Goal: Task Accomplishment & Management: Manage account settings

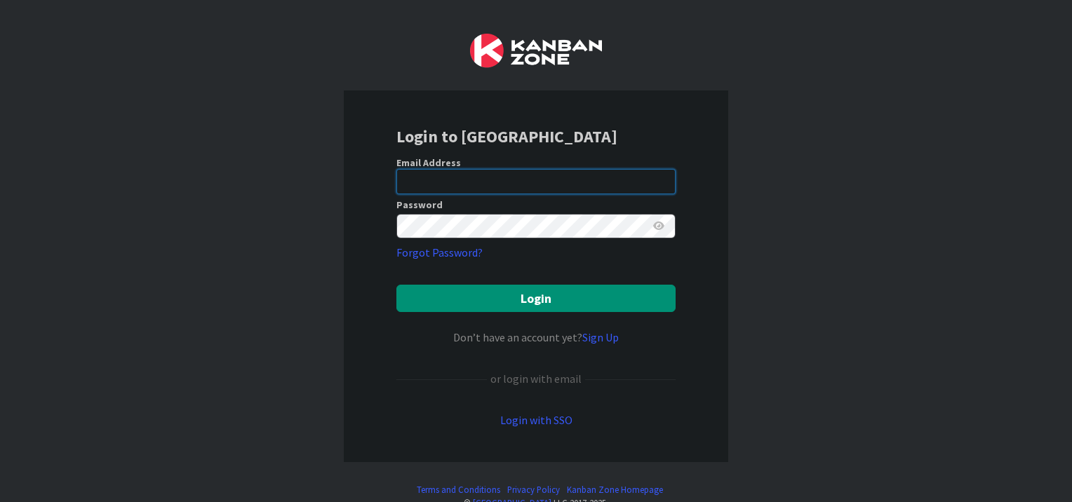
click at [436, 173] on input "email" at bounding box center [536, 181] width 279 height 25
type input "[EMAIL_ADDRESS][PERSON_NAME][DOMAIN_NAME]"
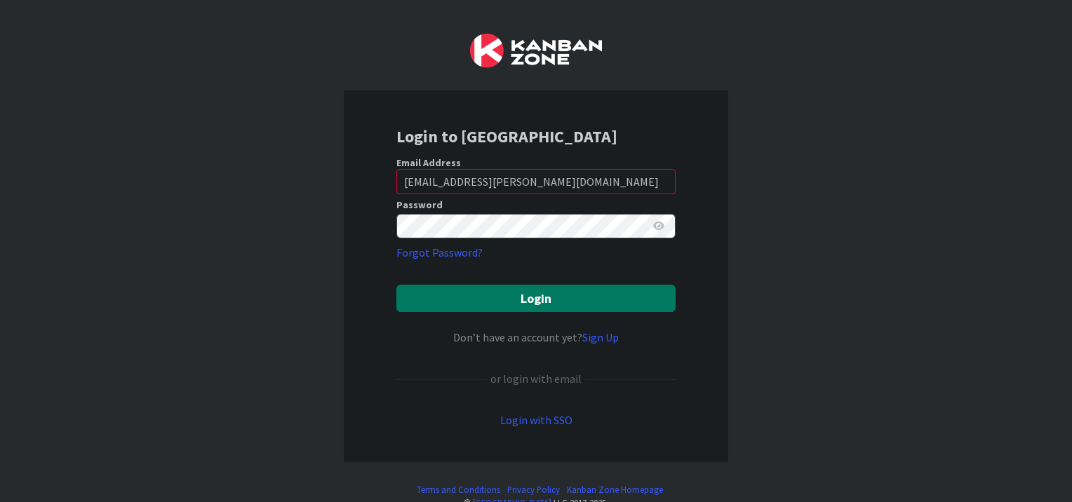
click at [511, 292] on button "Login" at bounding box center [536, 298] width 279 height 27
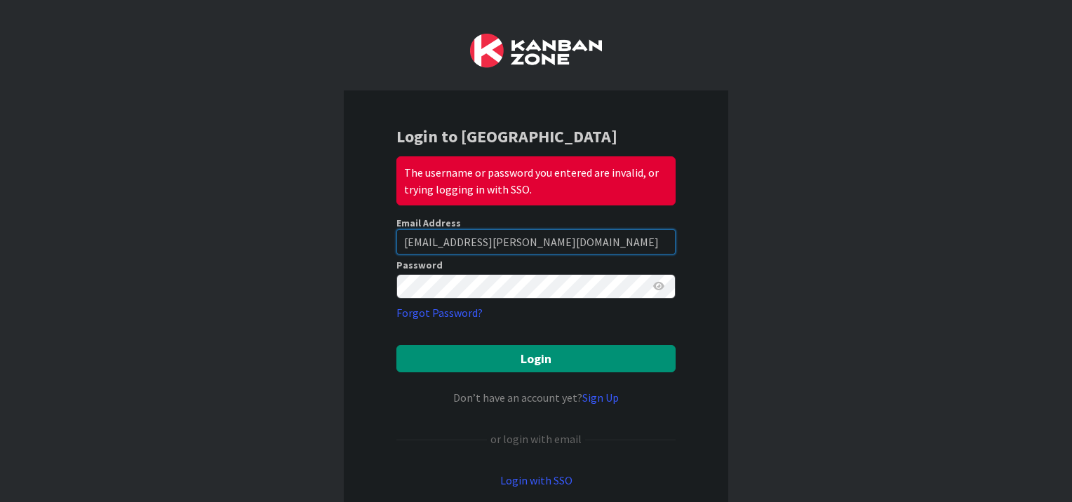
click at [510, 239] on input "kmamurkar@huisman-nl.com" at bounding box center [536, 241] width 279 height 25
click at [654, 286] on icon at bounding box center [658, 286] width 11 height 10
click at [654, 286] on icon at bounding box center [658, 286] width 13 height 10
click at [654, 286] on icon at bounding box center [658, 286] width 11 height 10
click at [654, 286] on icon at bounding box center [658, 286] width 13 height 10
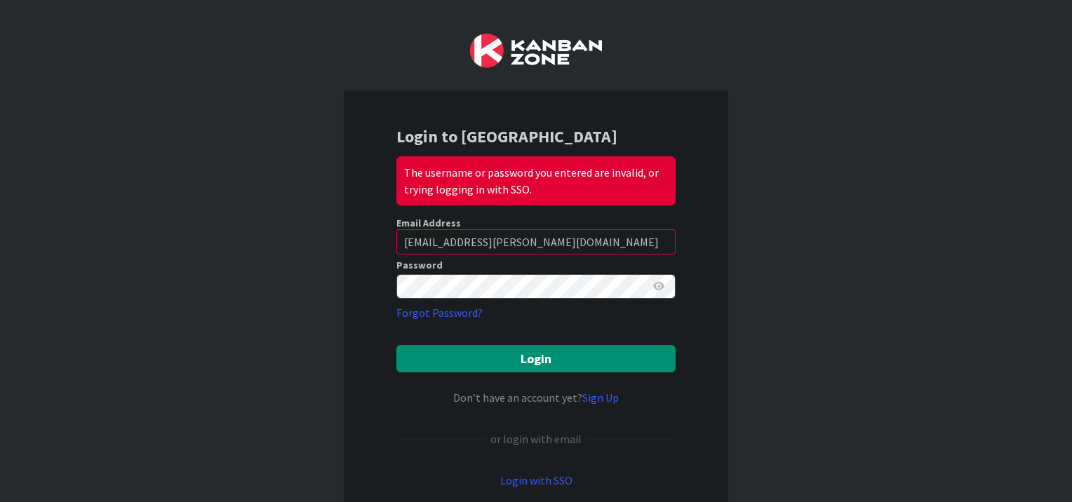
click at [654, 286] on icon at bounding box center [658, 286] width 11 height 10
click at [655, 286] on icon at bounding box center [658, 286] width 13 height 10
click at [655, 286] on icon at bounding box center [658, 286] width 11 height 10
click at [655, 286] on icon at bounding box center [658, 286] width 13 height 10
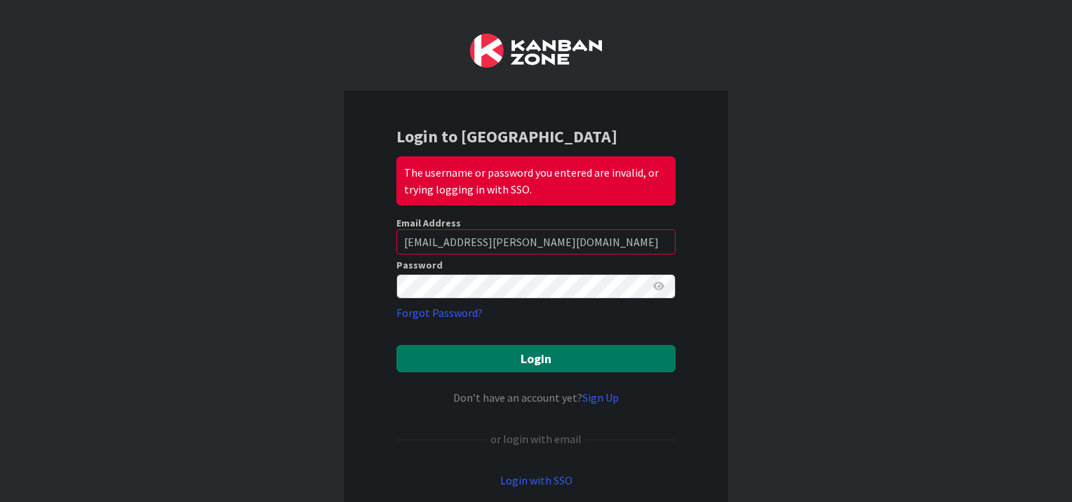
click at [511, 361] on button "Login" at bounding box center [536, 358] width 279 height 27
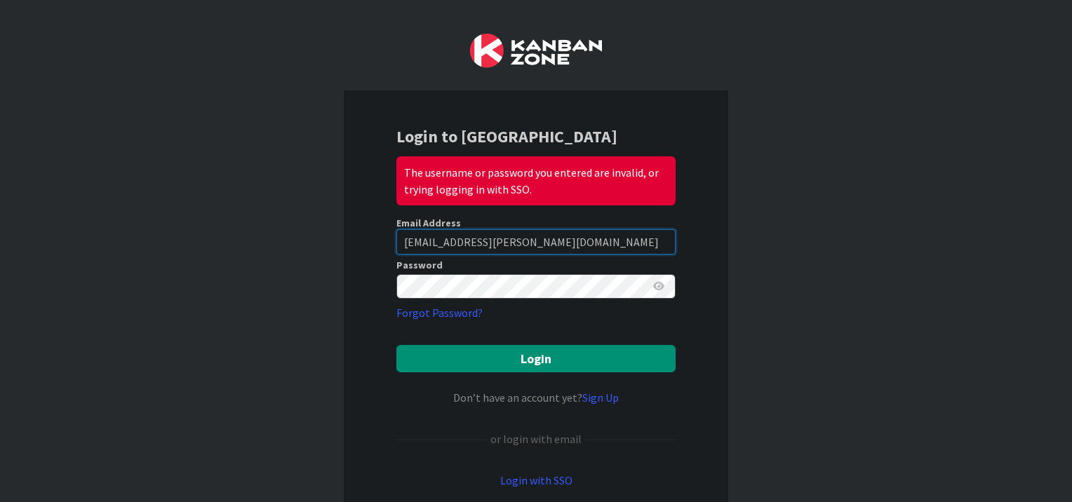
click at [566, 246] on input "kmamurkar@huisman-nl.com" at bounding box center [536, 241] width 279 height 25
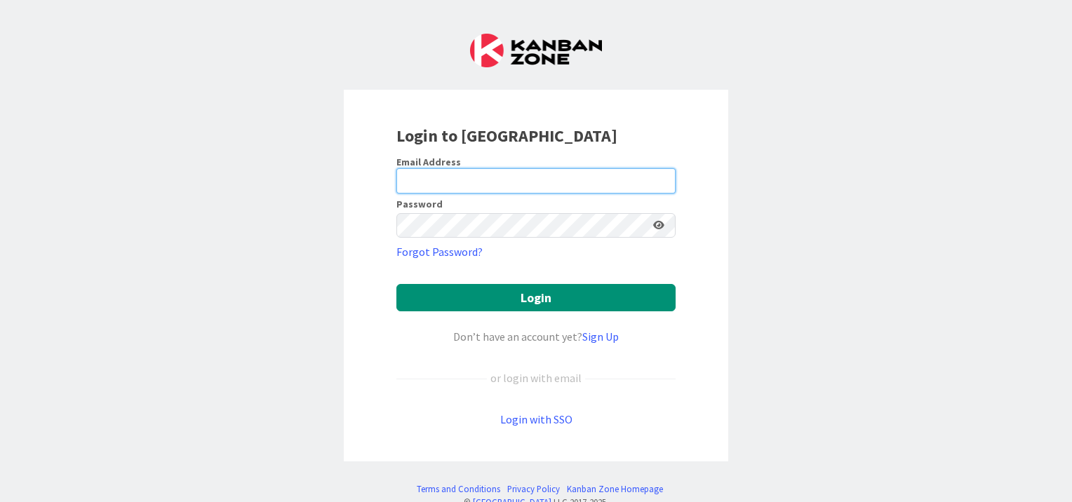
click at [446, 174] on input "email" at bounding box center [536, 180] width 279 height 25
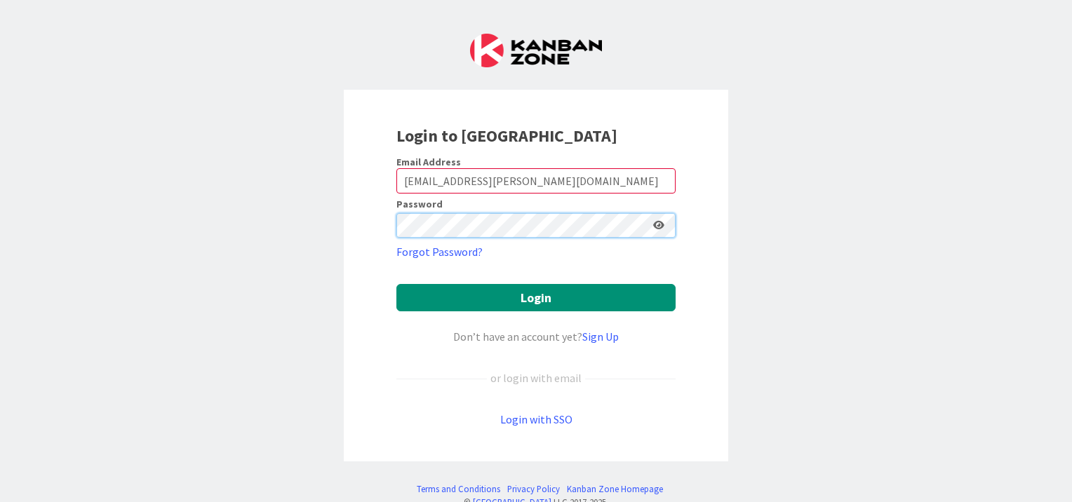
click at [397, 284] on button "Login" at bounding box center [536, 297] width 279 height 27
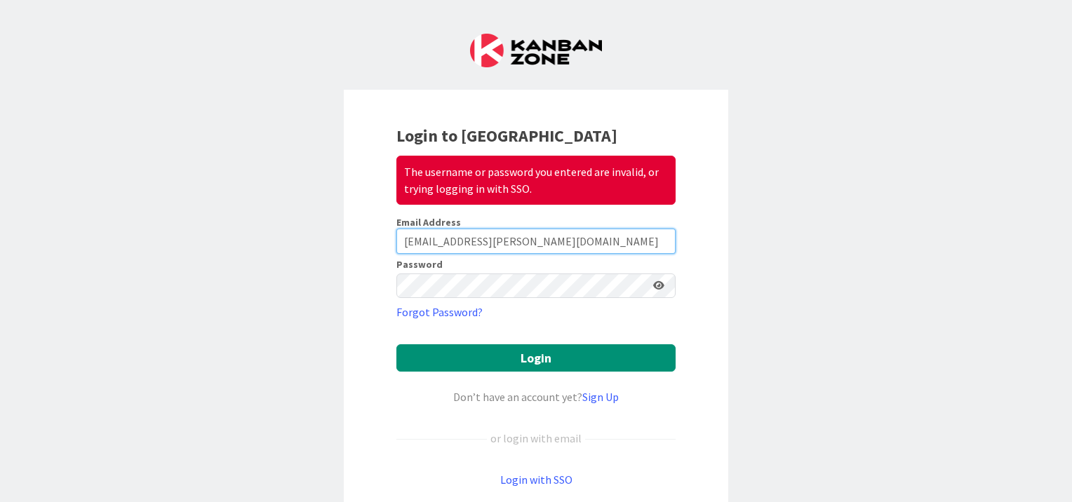
click at [550, 236] on input "[EMAIL_ADDRESS][PERSON_NAME][DOMAIN_NAME]" at bounding box center [536, 241] width 279 height 25
type input "k"
type input "[EMAIL_ADDRESS][DOMAIN_NAME]"
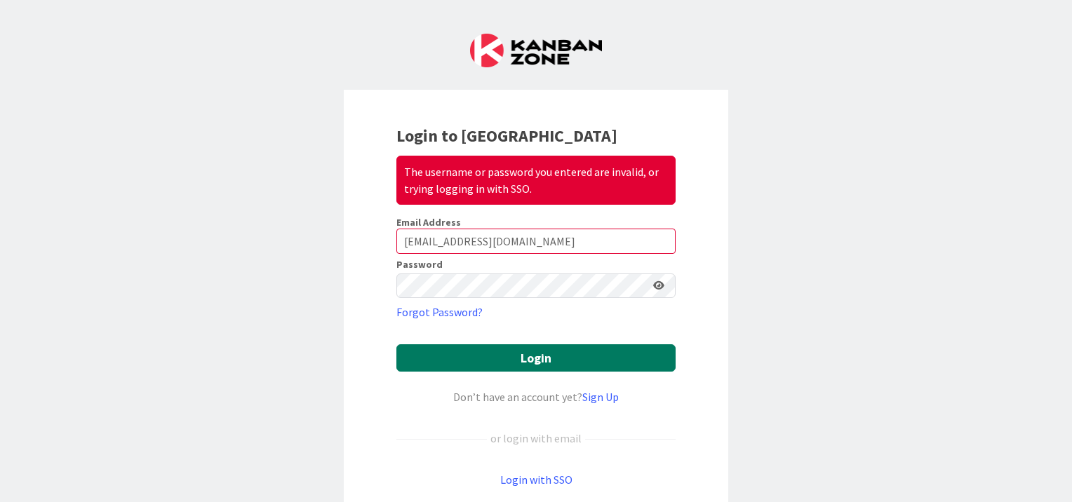
click at [493, 353] on button "Login" at bounding box center [536, 358] width 279 height 27
click at [491, 357] on button "Login" at bounding box center [536, 358] width 279 height 27
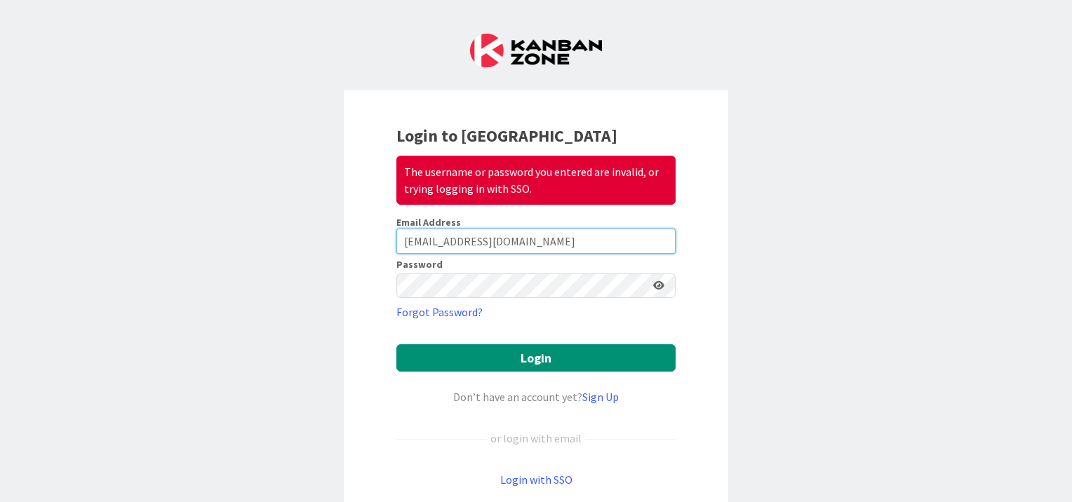
drag, startPoint x: 545, startPoint y: 230, endPoint x: 379, endPoint y: 250, distance: 166.8
click at [379, 250] on div "Login to Kanban Zone The username or password you entered are invalid, or tryin…" at bounding box center [536, 306] width 385 height 433
click at [577, 237] on input "[EMAIL_ADDRESS][PERSON_NAME][DOMAIN_NAME]" at bounding box center [531, 241] width 279 height 25
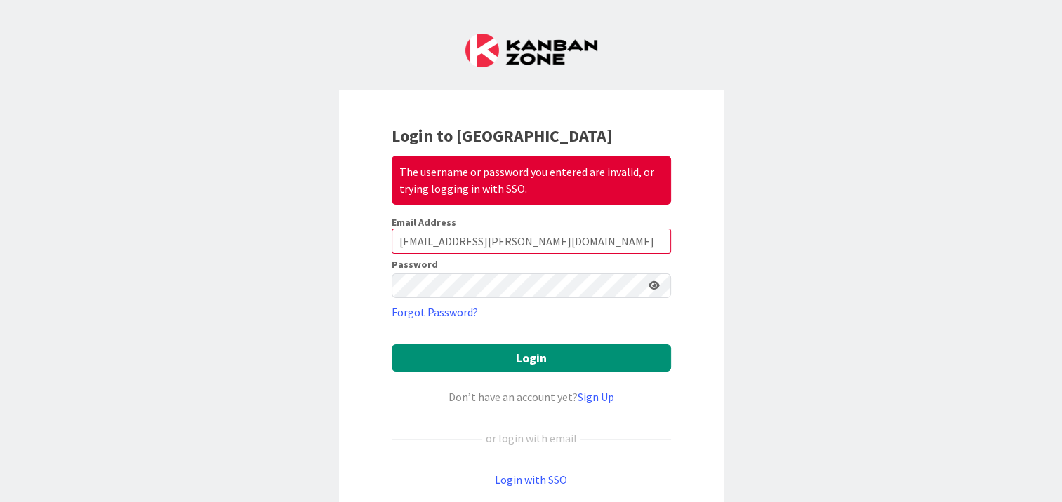
click at [768, 279] on div "Login to Kanban Zone The username or password you entered are invalid, or tryin…" at bounding box center [531, 251] width 1062 height 502
click at [491, 351] on button "Login" at bounding box center [531, 358] width 279 height 27
click at [648, 286] on icon at bounding box center [653, 286] width 11 height 10
click at [505, 348] on button "Login" at bounding box center [531, 358] width 279 height 27
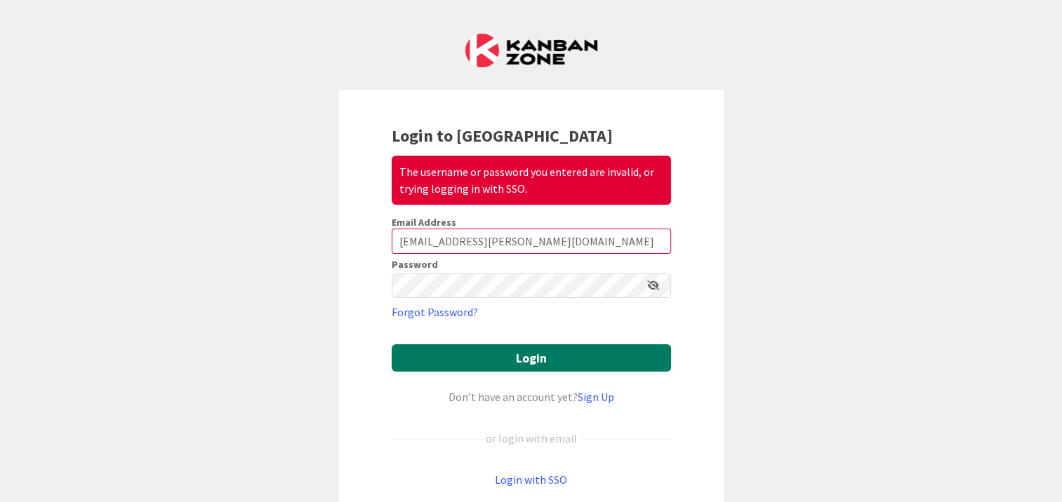
click at [502, 358] on button "Login" at bounding box center [531, 358] width 279 height 27
click at [546, 352] on button "Login" at bounding box center [531, 358] width 279 height 27
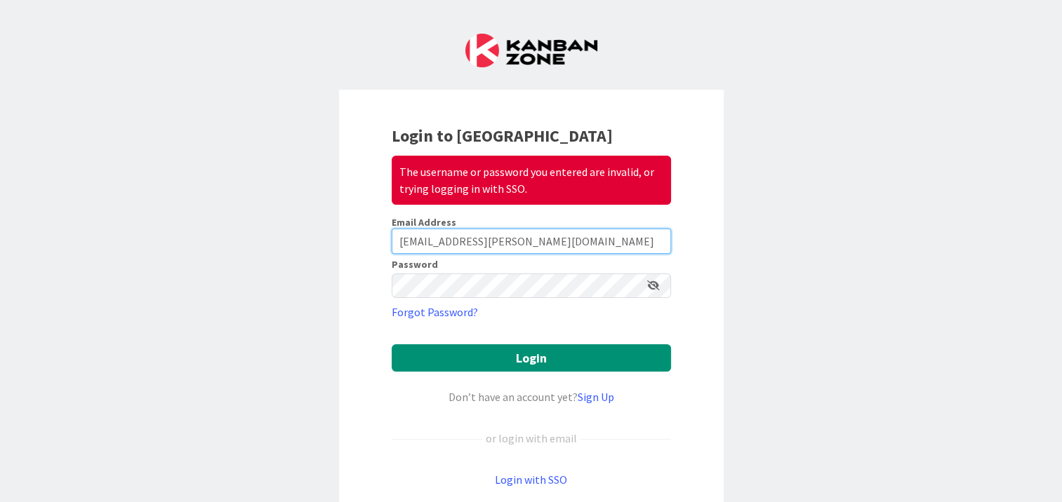
click at [559, 241] on input "kmamurkar@huisman-nl.com" at bounding box center [531, 241] width 279 height 25
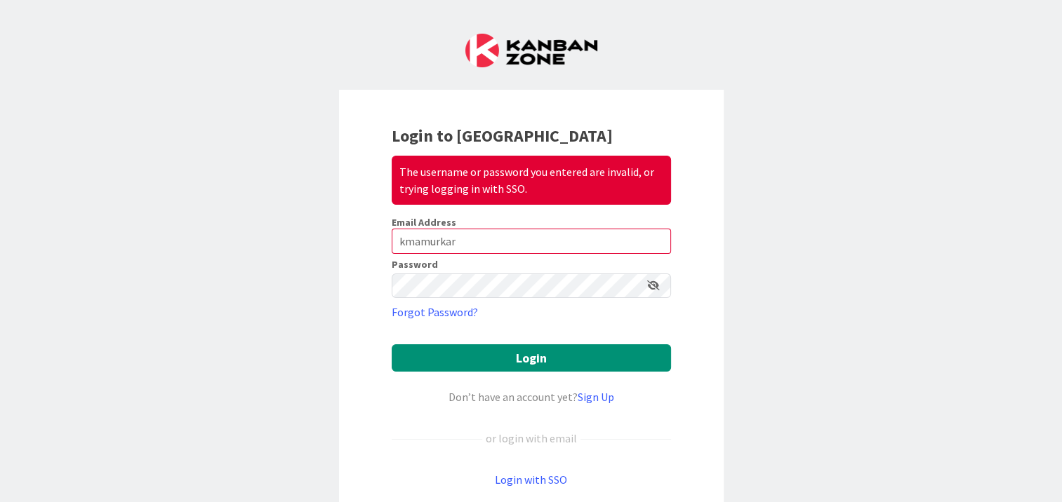
click at [408, 371] on form "Email Address kmamurkar Password Forgot Password? Login Don’t have an account y…" at bounding box center [531, 352] width 279 height 273
click at [422, 366] on button "Login" at bounding box center [531, 358] width 279 height 27
click at [521, 234] on input "kmamurkar" at bounding box center [531, 241] width 279 height 25
type input "kmamurkar@huisman-nl.com"
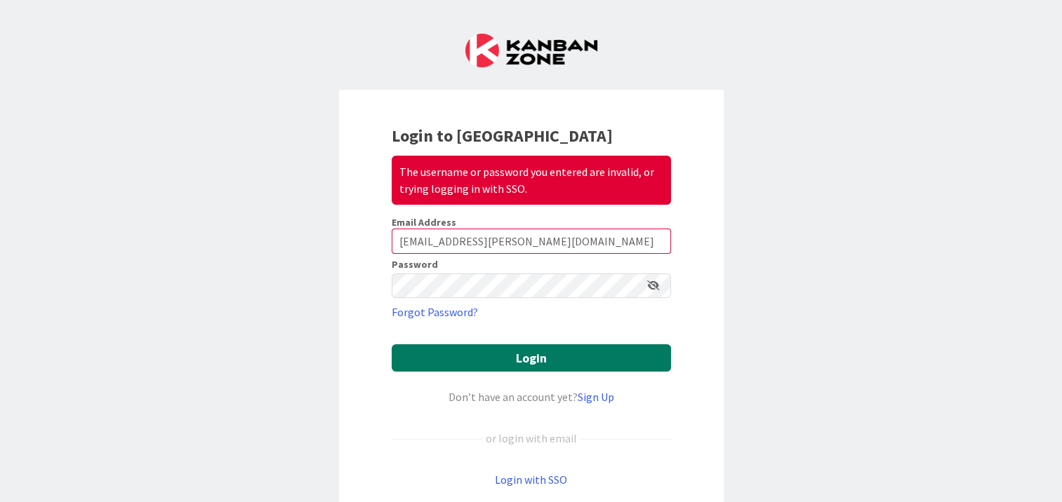
click at [494, 361] on button "Login" at bounding box center [531, 358] width 279 height 27
click at [528, 348] on button "Login" at bounding box center [531, 358] width 279 height 27
click at [493, 353] on button "Login" at bounding box center [531, 358] width 279 height 27
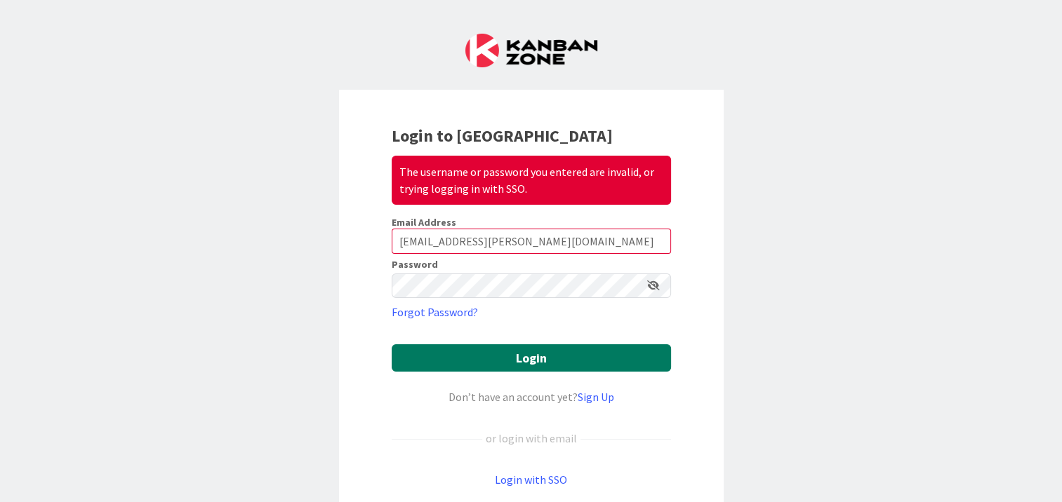
click at [542, 350] on button "Login" at bounding box center [531, 358] width 279 height 27
click at [653, 284] on icon at bounding box center [653, 286] width 13 height 10
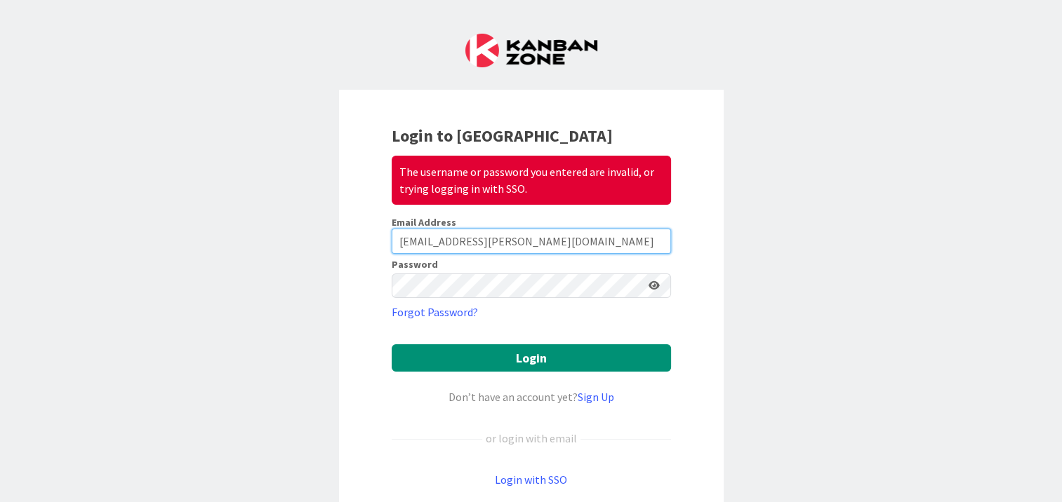
click at [550, 241] on input "kmamurkar@huisman-nl.com" at bounding box center [531, 241] width 279 height 25
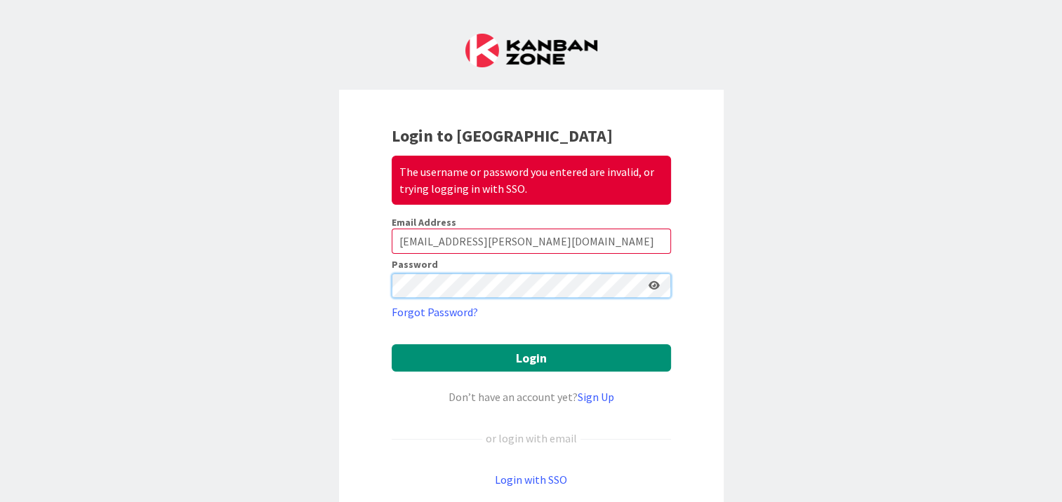
click at [382, 277] on div "Login to Kanban Zone The username or password you entered are invalid, or tryin…" at bounding box center [531, 306] width 385 height 433
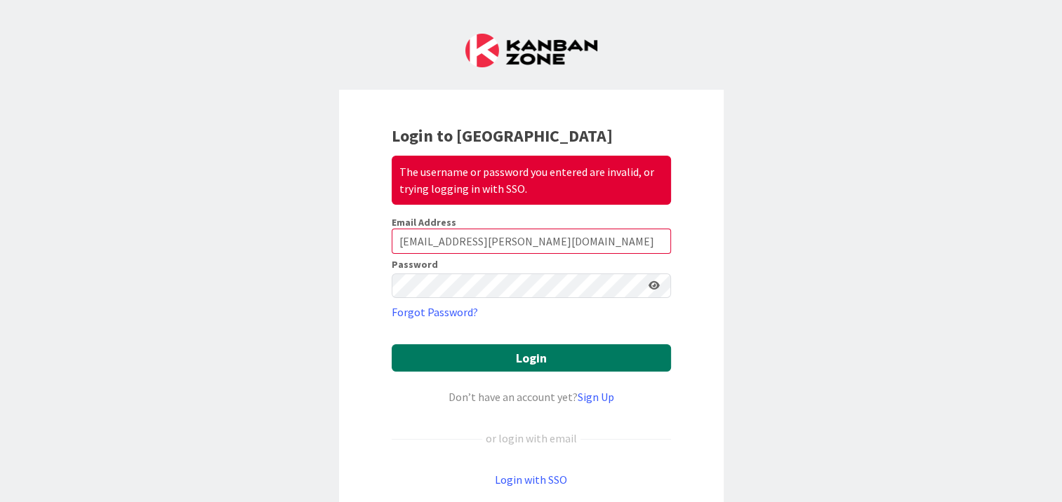
click at [469, 357] on button "Login" at bounding box center [531, 358] width 279 height 27
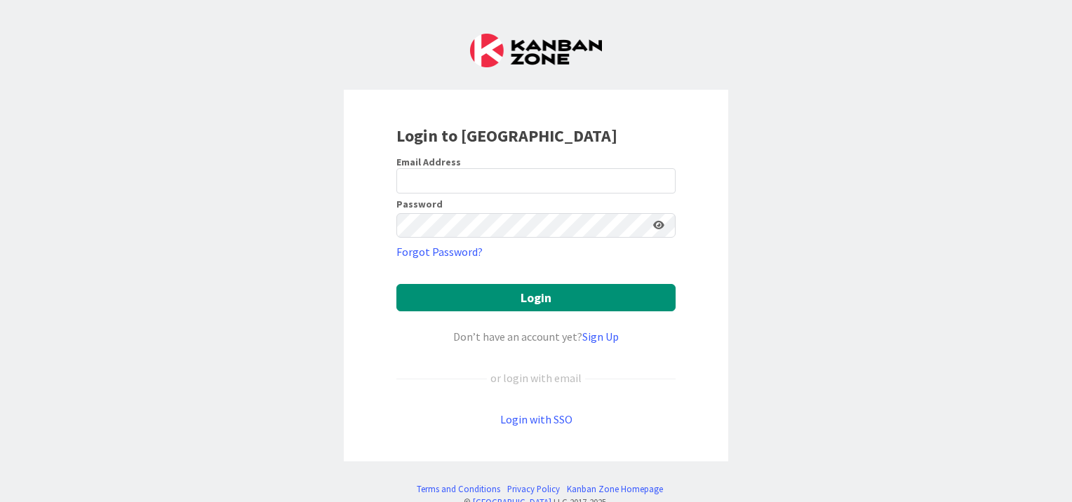
click at [507, 166] on div "Email Address" at bounding box center [536, 162] width 279 height 13
click at [500, 174] on input "email" at bounding box center [536, 180] width 279 height 25
